Goal: Transaction & Acquisition: Purchase product/service

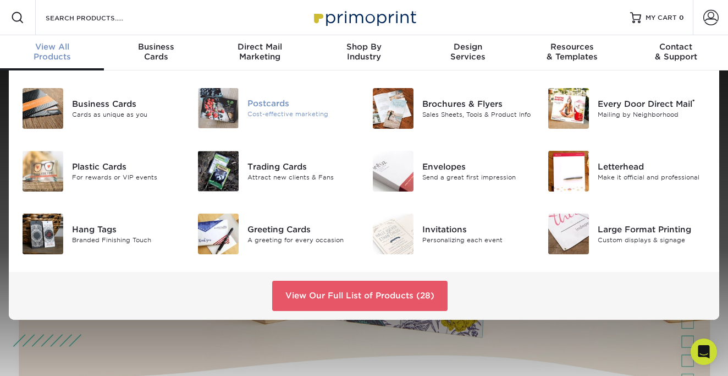
click at [231, 100] on img at bounding box center [218, 108] width 41 height 40
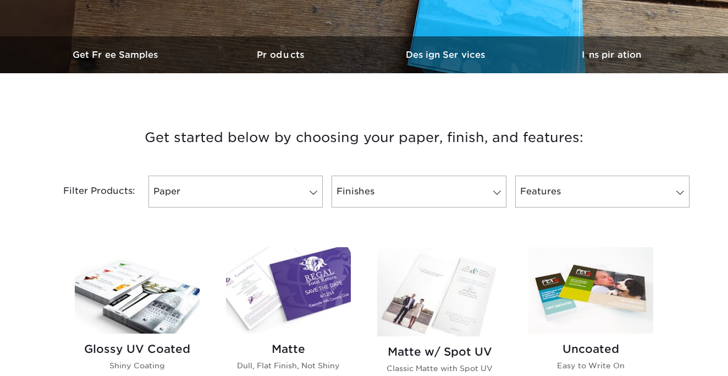
scroll to position [333, 0]
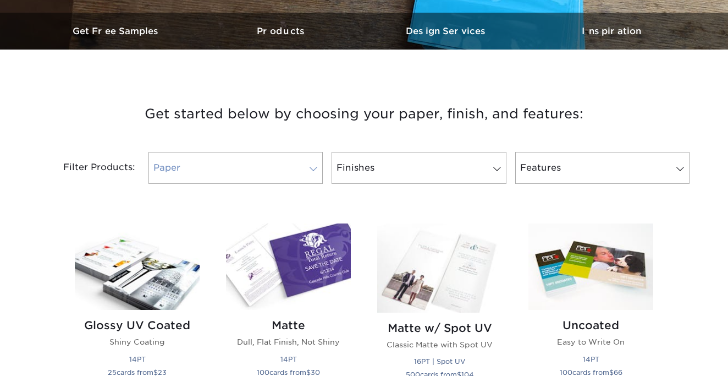
click at [263, 167] on link "Paper" at bounding box center [236, 168] width 174 height 32
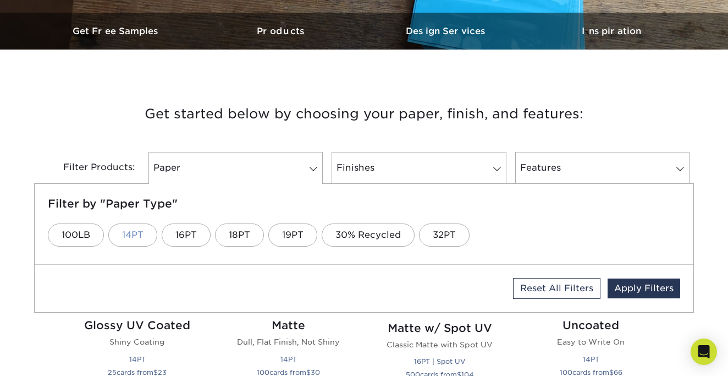
click at [146, 239] on link "14PT" at bounding box center [132, 234] width 49 height 23
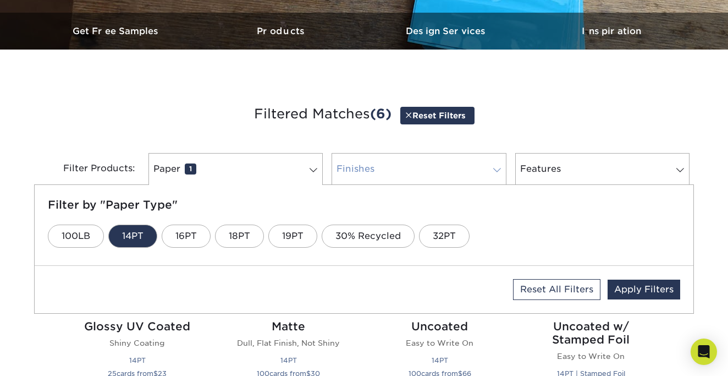
click at [371, 180] on link "Finishes 0" at bounding box center [419, 169] width 174 height 32
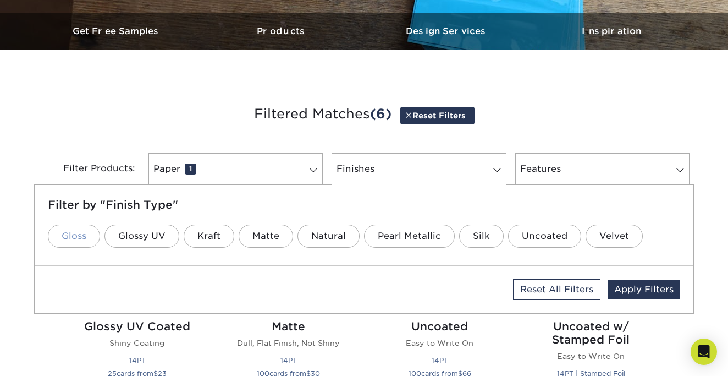
click at [87, 237] on link "Gloss" at bounding box center [74, 235] width 52 height 23
click at [590, 171] on link "Features 0" at bounding box center [602, 169] width 174 height 32
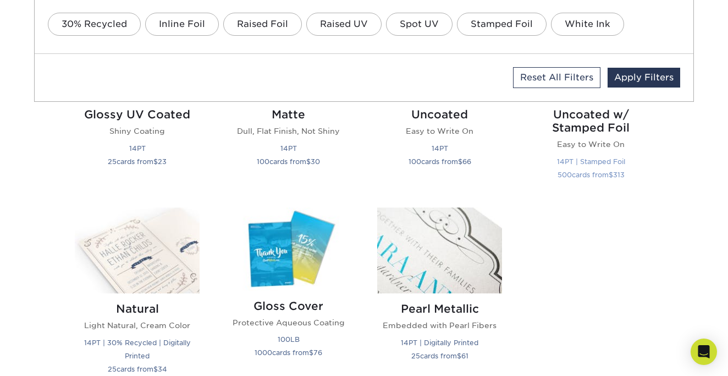
scroll to position [545, 0]
click at [559, 245] on div "Glossy UV Coated Shiny Coating 14PT 25 cards from $ 23 Matte Dull, Flat Finish,…" at bounding box center [364, 200] width 605 height 402
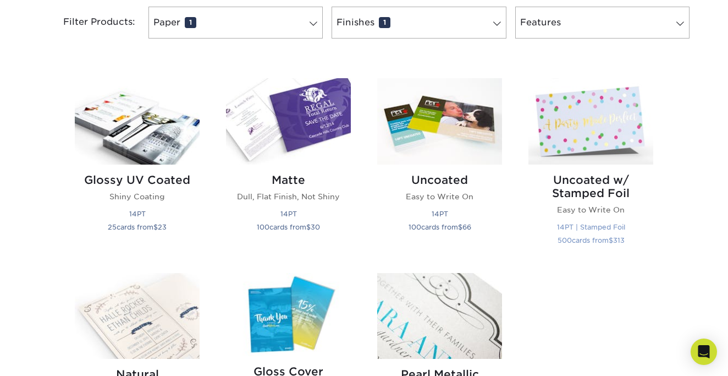
scroll to position [478, 0]
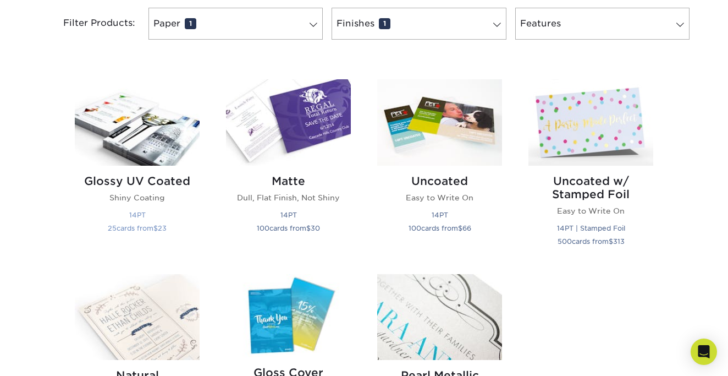
click at [153, 227] on small "25 cards from $ 23" at bounding box center [137, 228] width 59 height 8
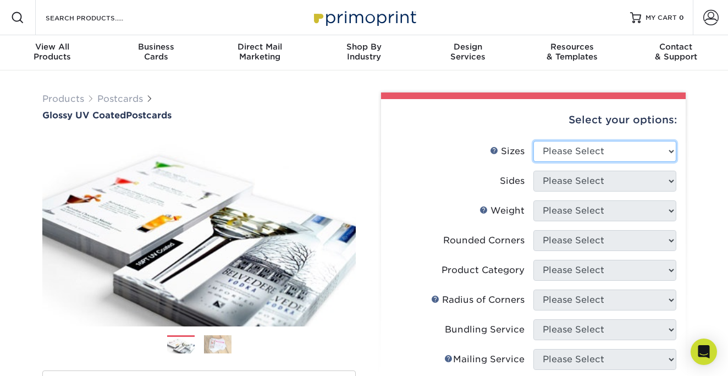
select select "6.00x8.00"
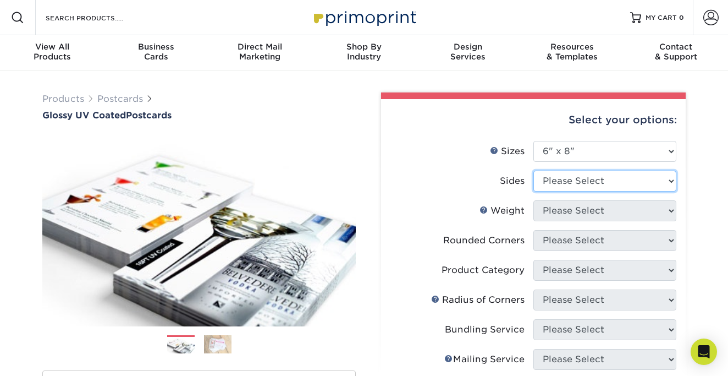
select select "13abbda7-1d64-4f25-8bb2-c179b224825d"
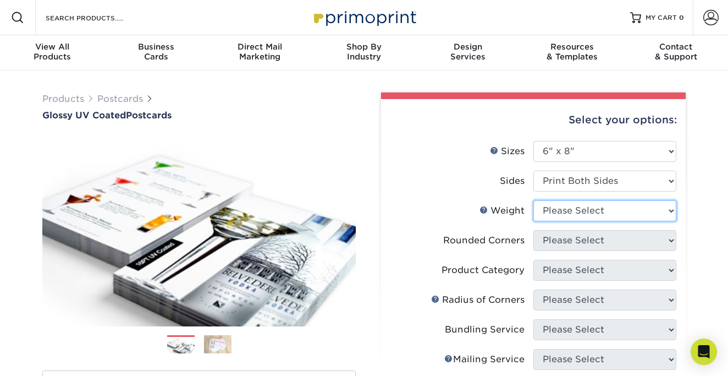
select select "14PT"
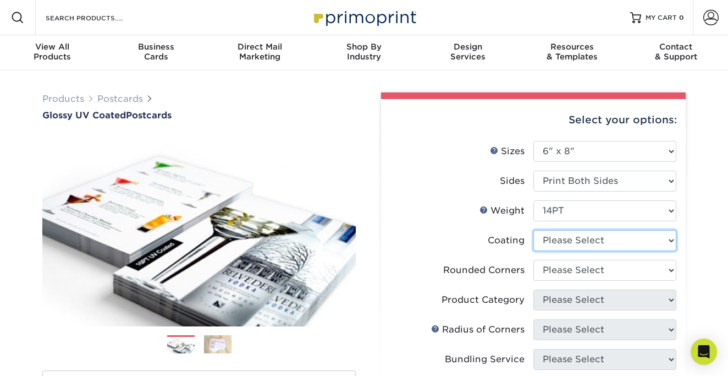
select select "1e8116af-acfc-44b1-83dc-8181aa338834"
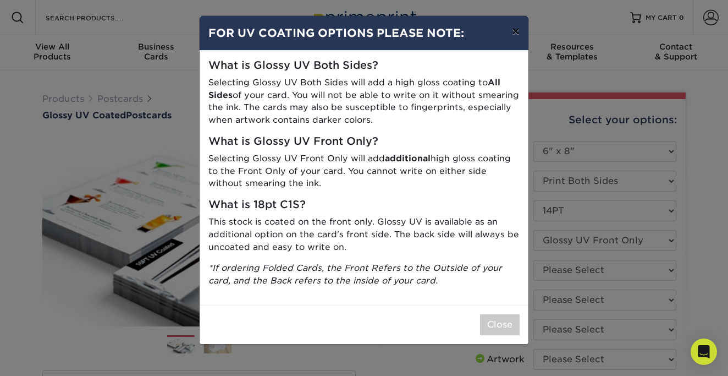
click at [513, 27] on button "×" at bounding box center [515, 31] width 25 height 31
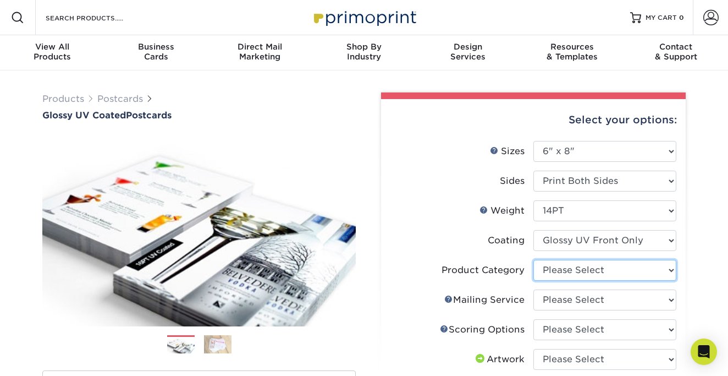
select select "9b7272e0-d6c8-4c3c-8e97-d3a1bcdab858"
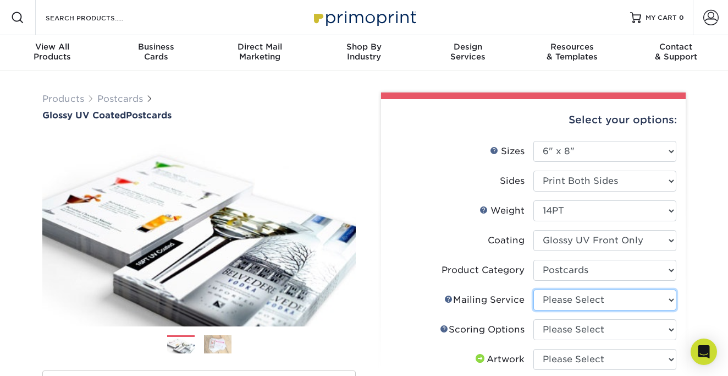
select select "a6168217-5e32-4a88-916a-3bc659bf0bc8"
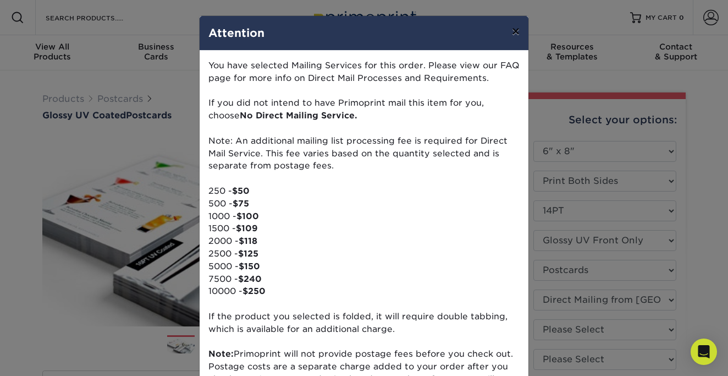
click at [518, 35] on button "×" at bounding box center [515, 31] width 25 height 31
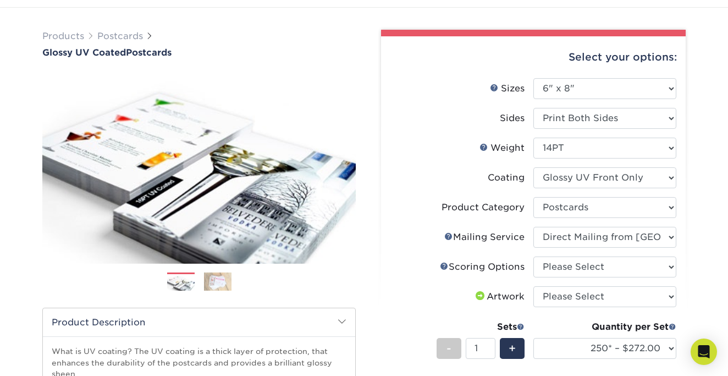
scroll to position [63, 0]
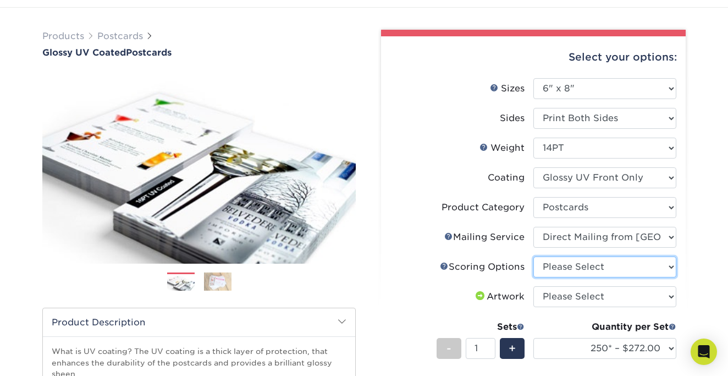
select select "16ebe401-5398-422d-8cb0-f3adbb82deb5"
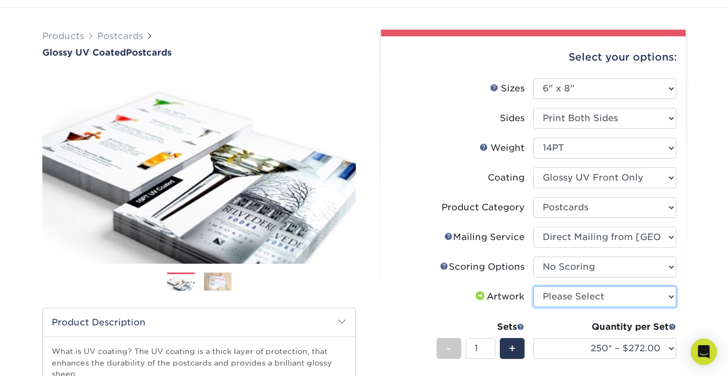
select select "upload"
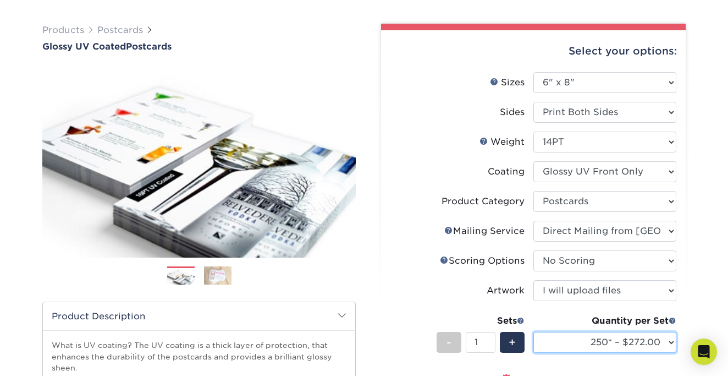
select select "1000 – $432.00"
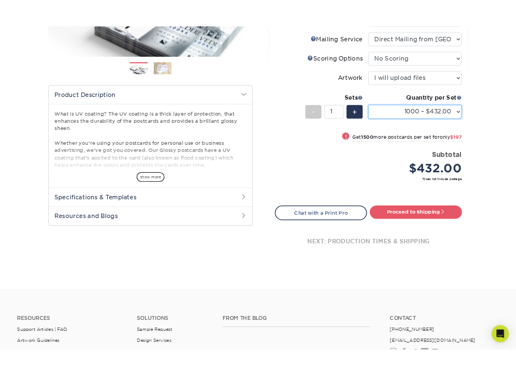
scroll to position [289, 0]
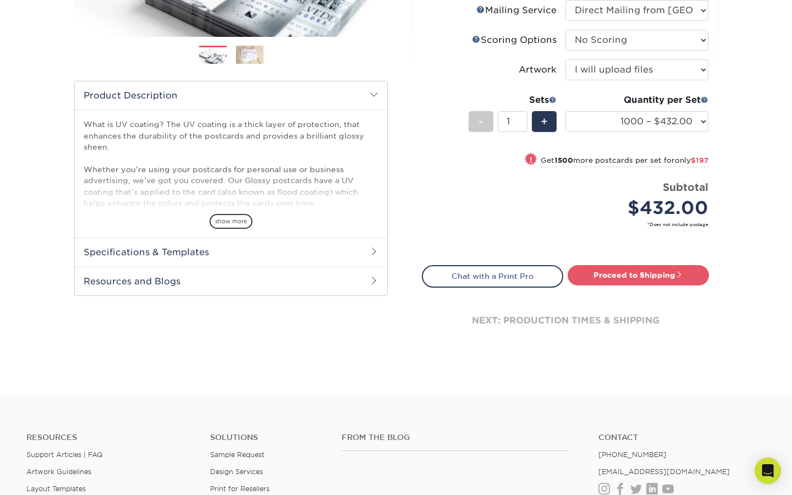
click at [297, 248] on h2 "Specifications & Templates" at bounding box center [231, 252] width 312 height 29
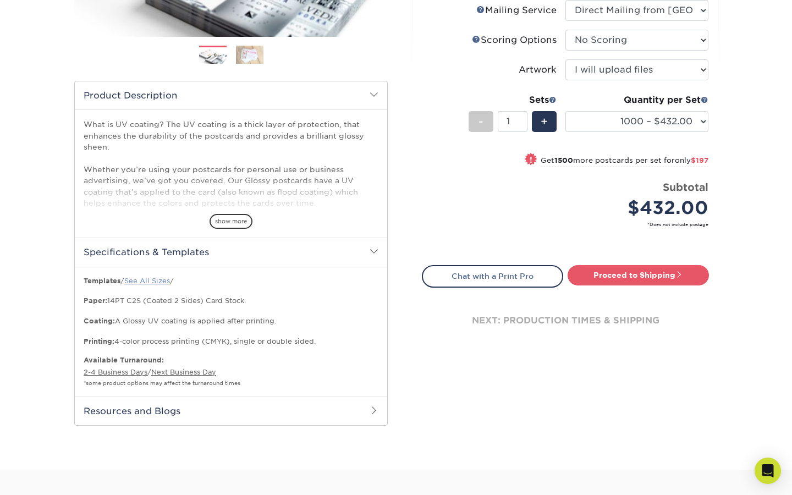
click at [146, 277] on link "See All Sizes" at bounding box center [147, 281] width 46 height 8
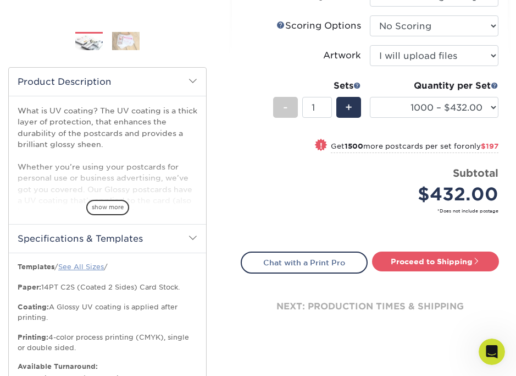
scroll to position [0, 0]
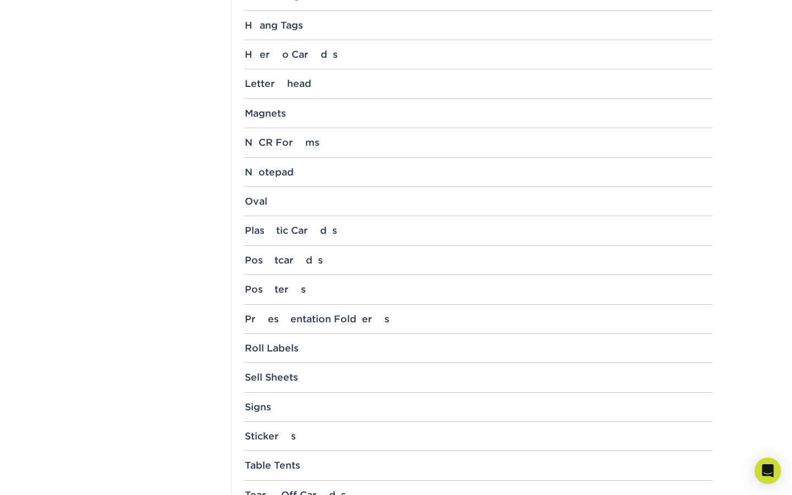
scroll to position [955, 0]
click at [297, 254] on div "Postcards" at bounding box center [479, 259] width 468 height 11
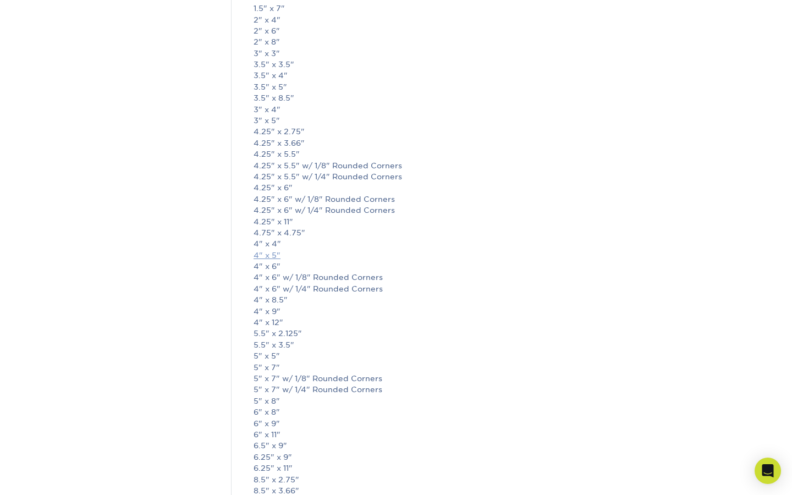
scroll to position [1242, 0]
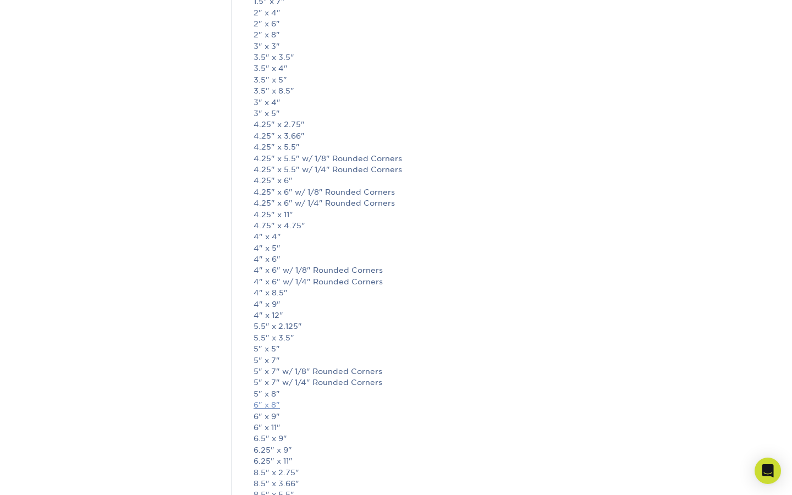
click at [267, 400] on link "6" x 8"" at bounding box center [267, 404] width 26 height 9
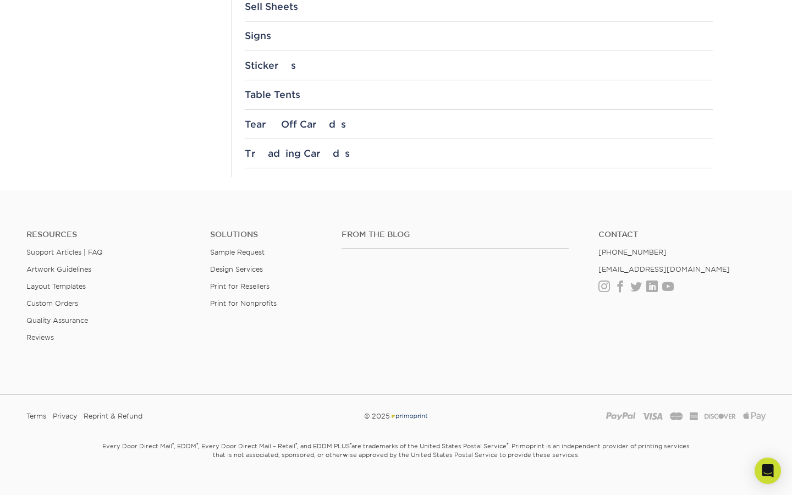
scroll to position [1883, 0]
click at [772, 470] on icon "Open Intercom Messenger" at bounding box center [767, 471] width 13 height 14
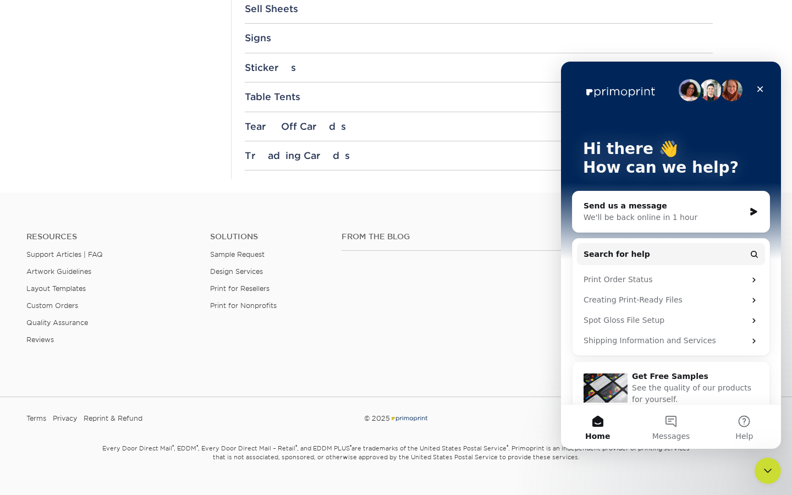
scroll to position [0, 0]
click at [688, 213] on div "We'll be back online in 1 hour" at bounding box center [664, 218] width 161 height 12
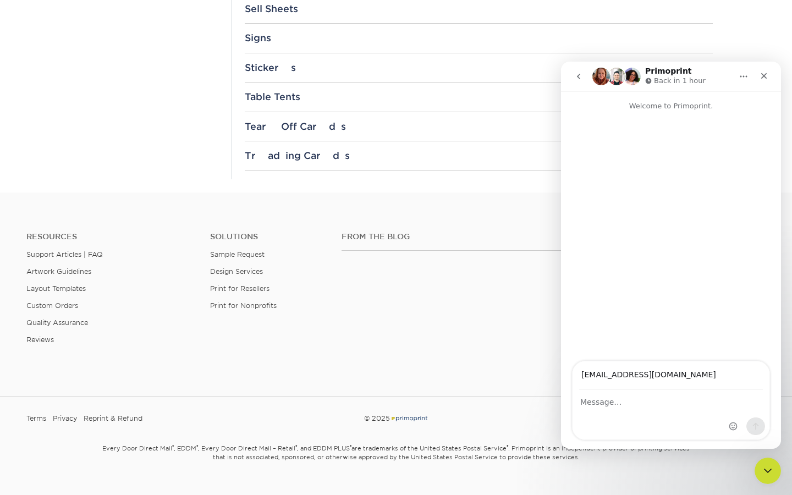
type input "vbbcoffice@gmai.com"
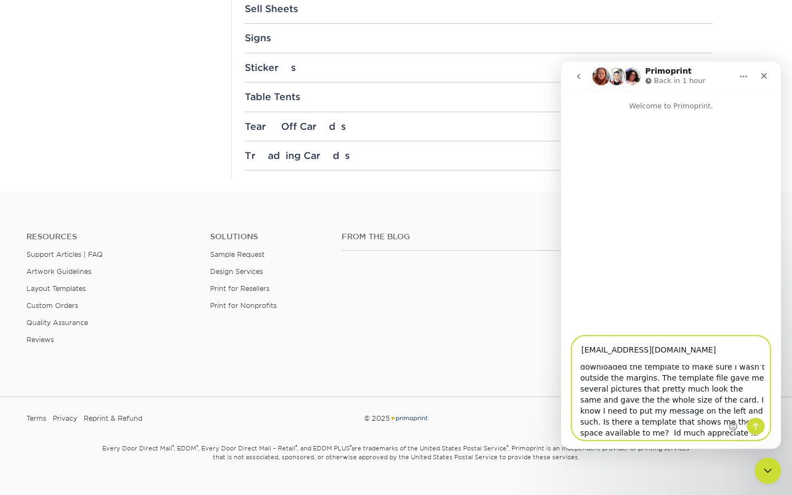
scroll to position [30, 0]
type textarea "Good morning! Im creating a postcard and downloaded the template to make sure I…"
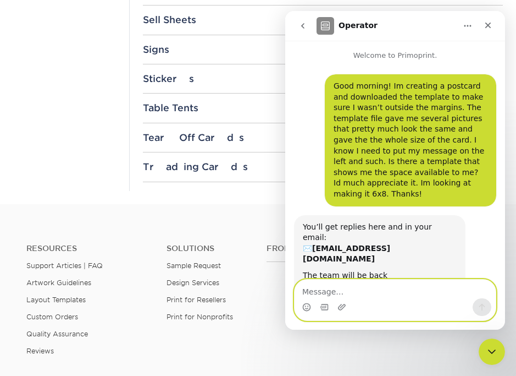
scroll to position [5, 0]
